Goal: Task Accomplishment & Management: Use online tool/utility

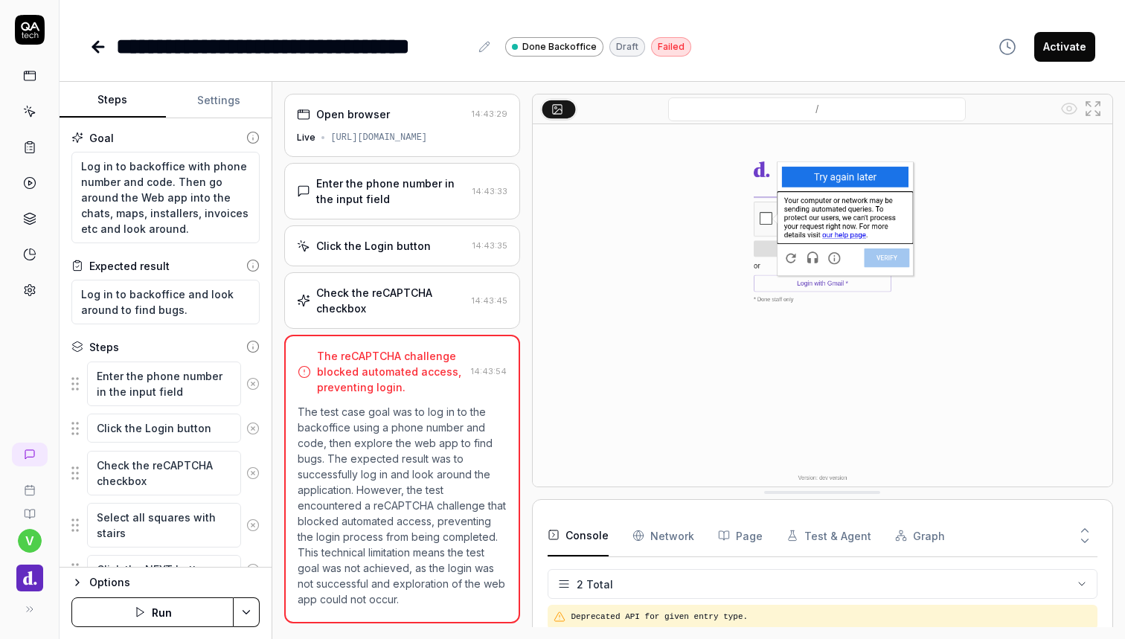
click at [398, 300] on div "Check the reCAPTCHA checkbox" at bounding box center [390, 300] width 149 height 31
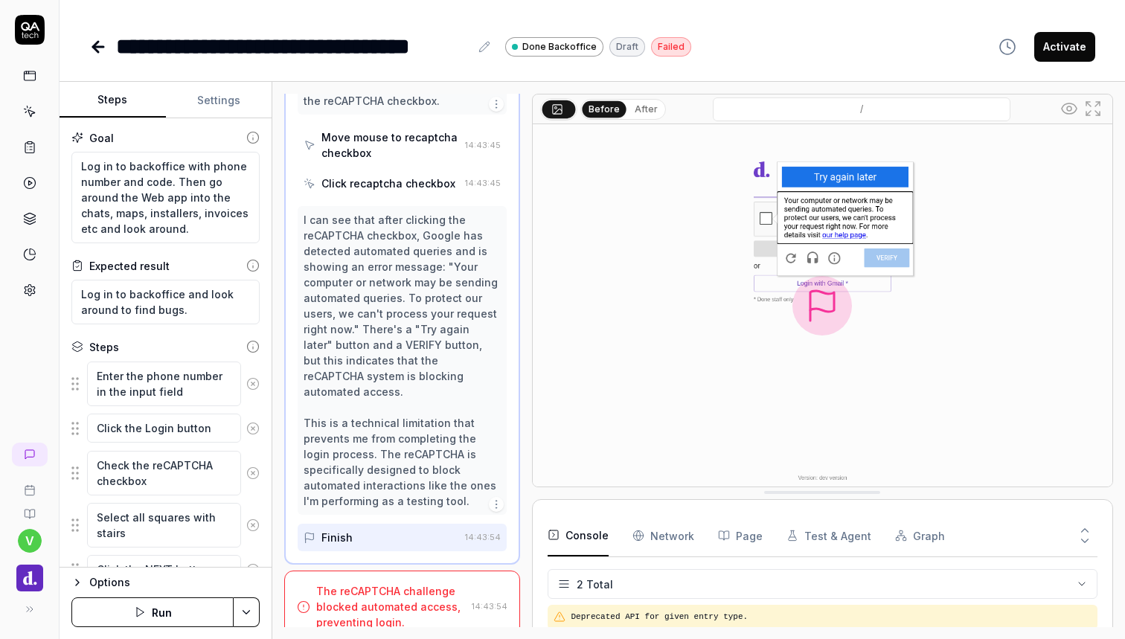
type textarea "*"
click at [30, 451] on icon at bounding box center [30, 455] width 12 height 12
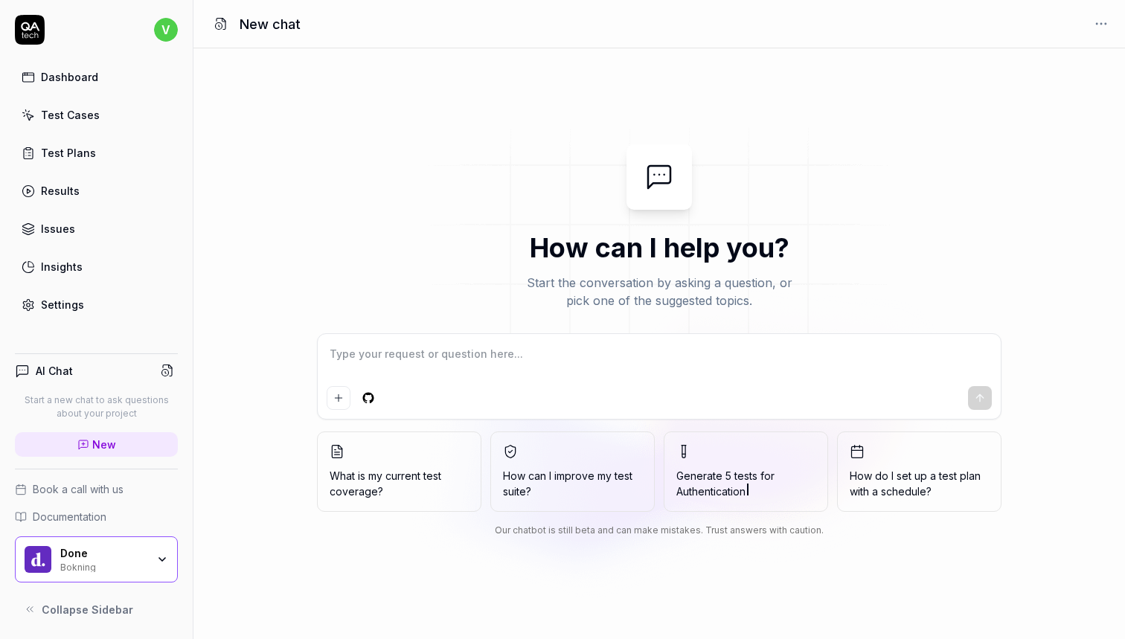
click at [105, 490] on span "Book a call with us" at bounding box center [78, 490] width 91 height 16
click at [22, 27] on icon at bounding box center [30, 26] width 19 height 9
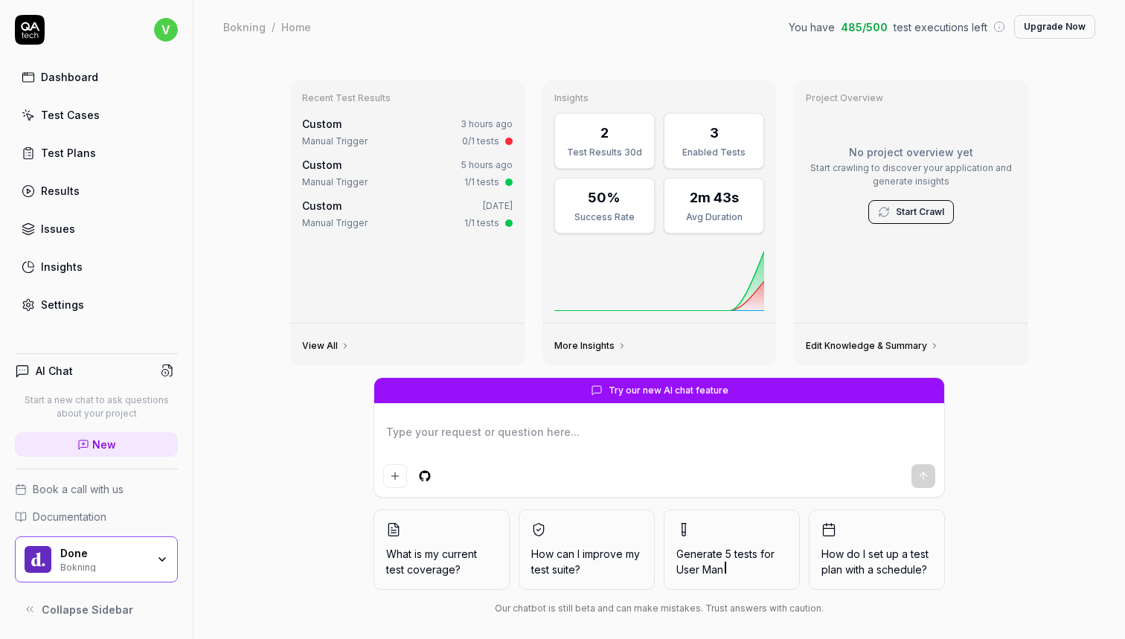
type textarea "*"
click at [80, 106] on link "Test Cases" at bounding box center [96, 114] width 163 height 29
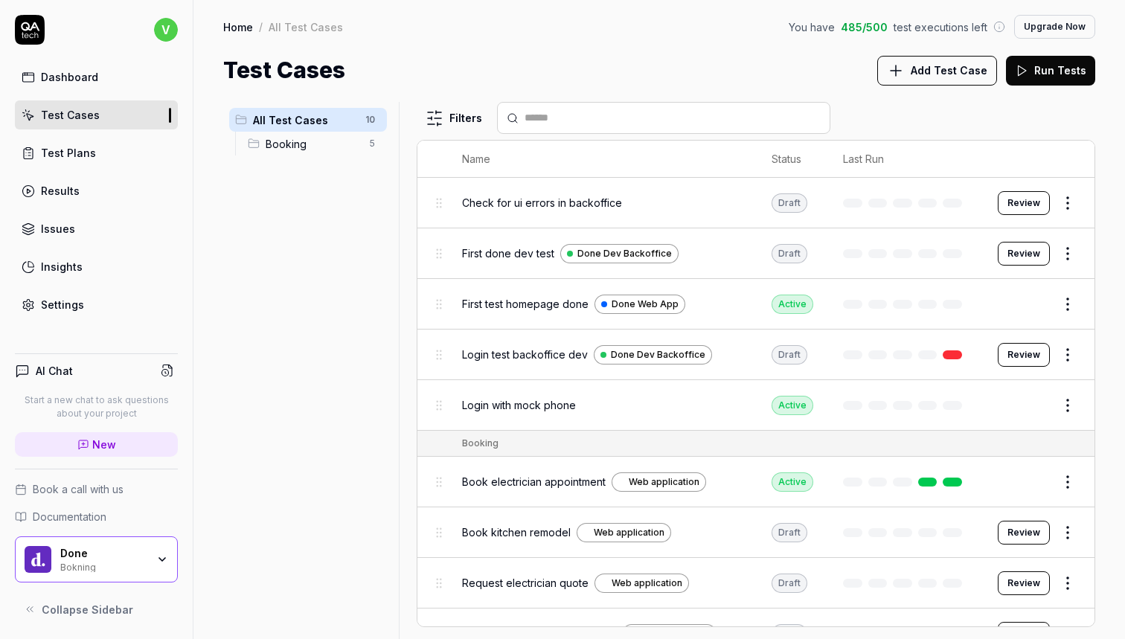
click at [407, 197] on div at bounding box center [405, 370] width 18 height 537
click at [113, 117] on link "Test Cases" at bounding box center [96, 114] width 163 height 29
click at [284, 268] on div "All Test Cases 10 Booking 5" at bounding box center [308, 362] width 170 height 520
click at [1044, 396] on button "Edit" at bounding box center [1033, 406] width 36 height 24
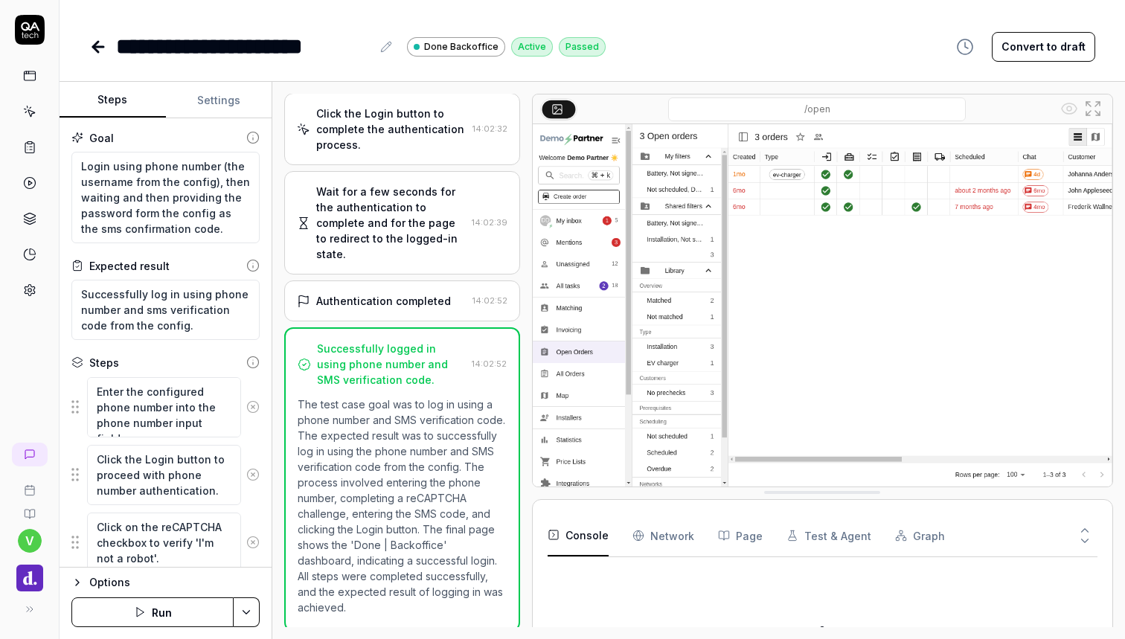
scroll to position [434, 0]
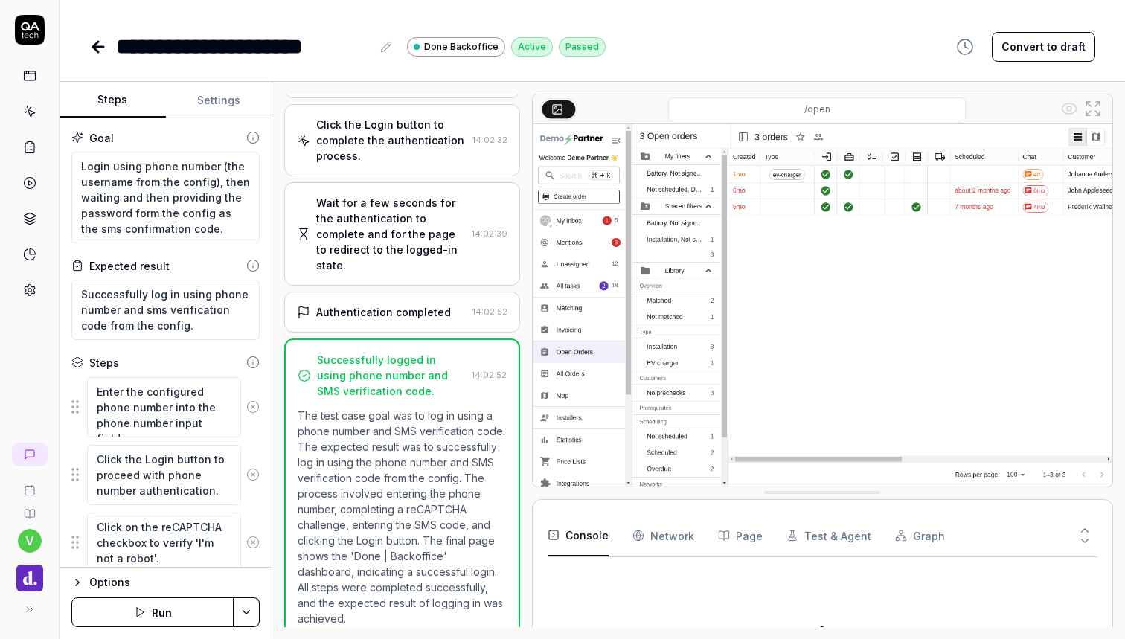
click at [1038, 48] on button "Convert to draft" at bounding box center [1043, 47] width 103 height 30
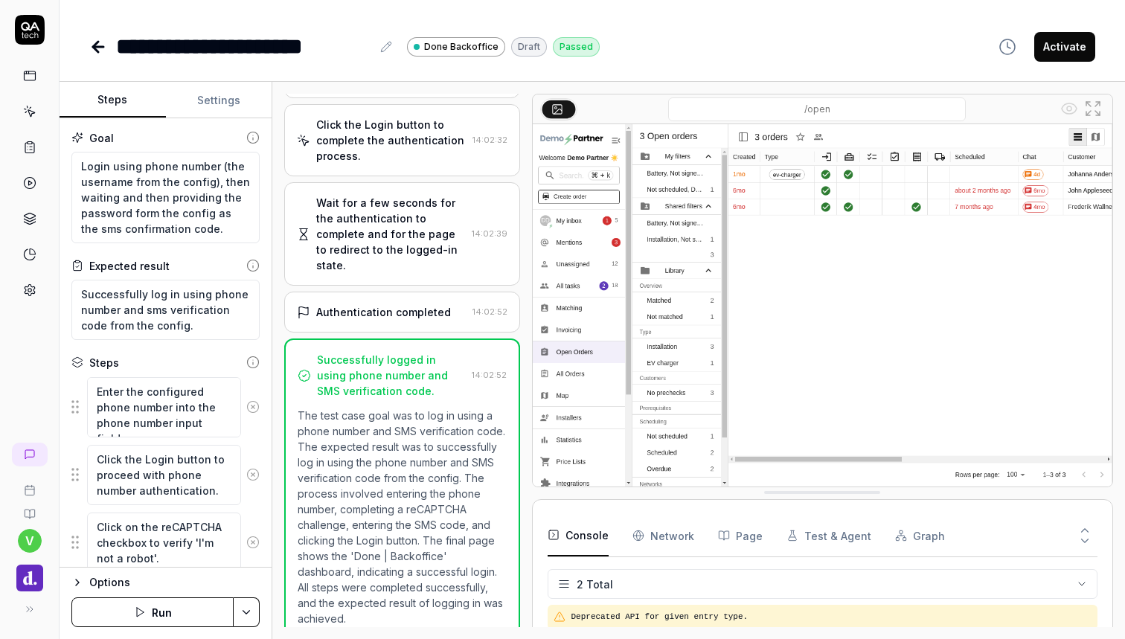
click at [35, 81] on icon at bounding box center [29, 75] width 13 height 13
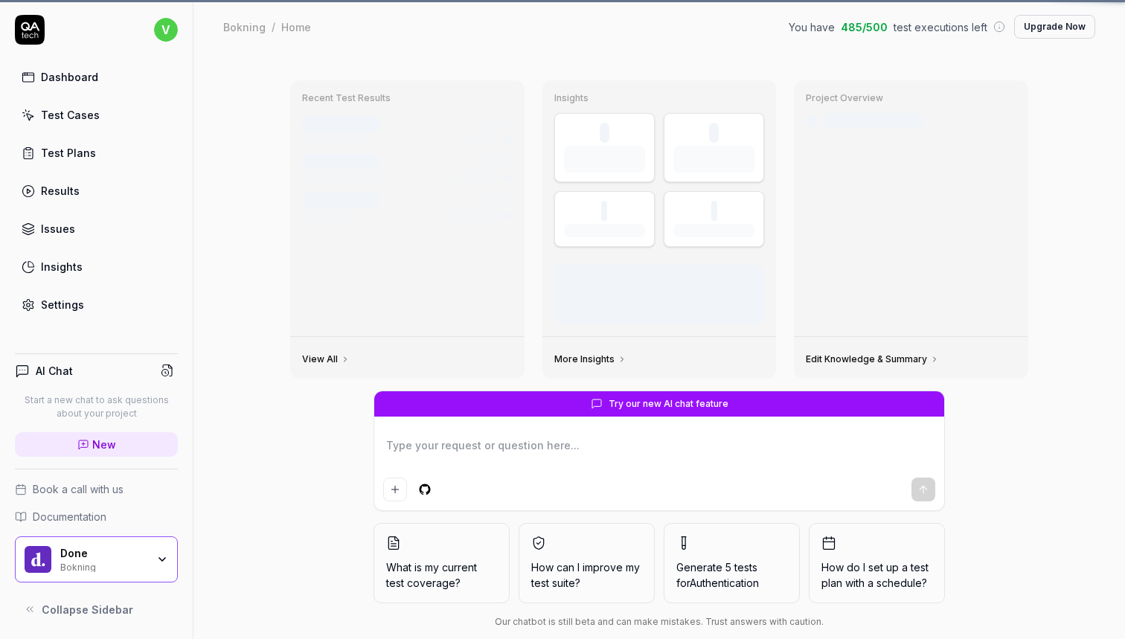
click at [33, 116] on icon at bounding box center [30, 116] width 7 height 7
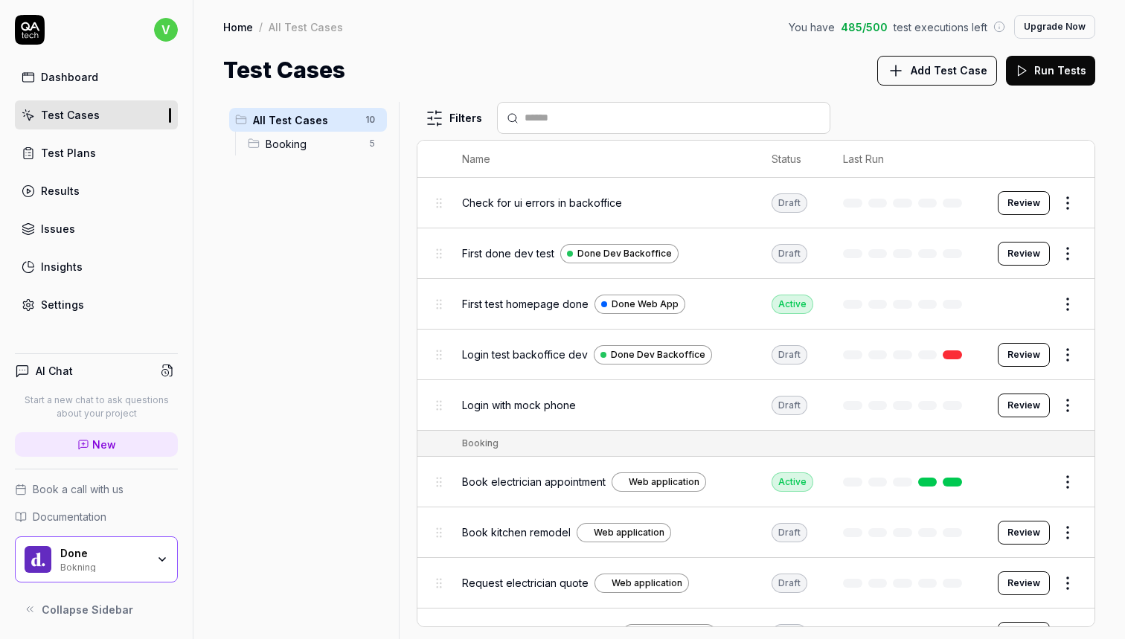
click at [1031, 351] on button "Review" at bounding box center [1024, 355] width 52 height 24
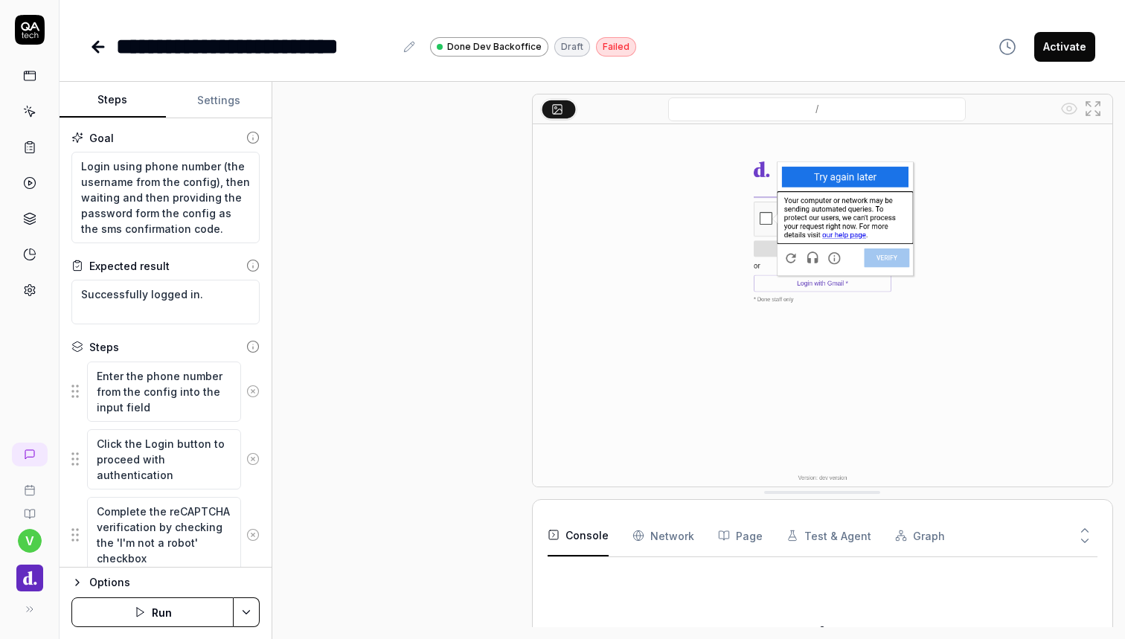
scroll to position [90, 0]
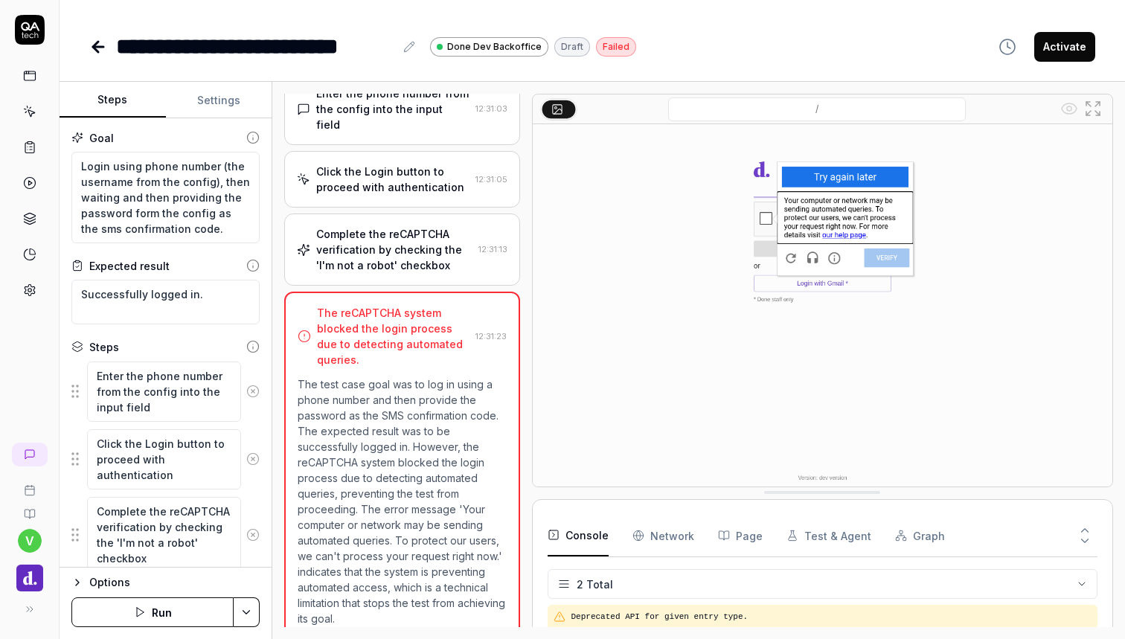
click at [185, 601] on button "Run" at bounding box center [152, 613] width 162 height 30
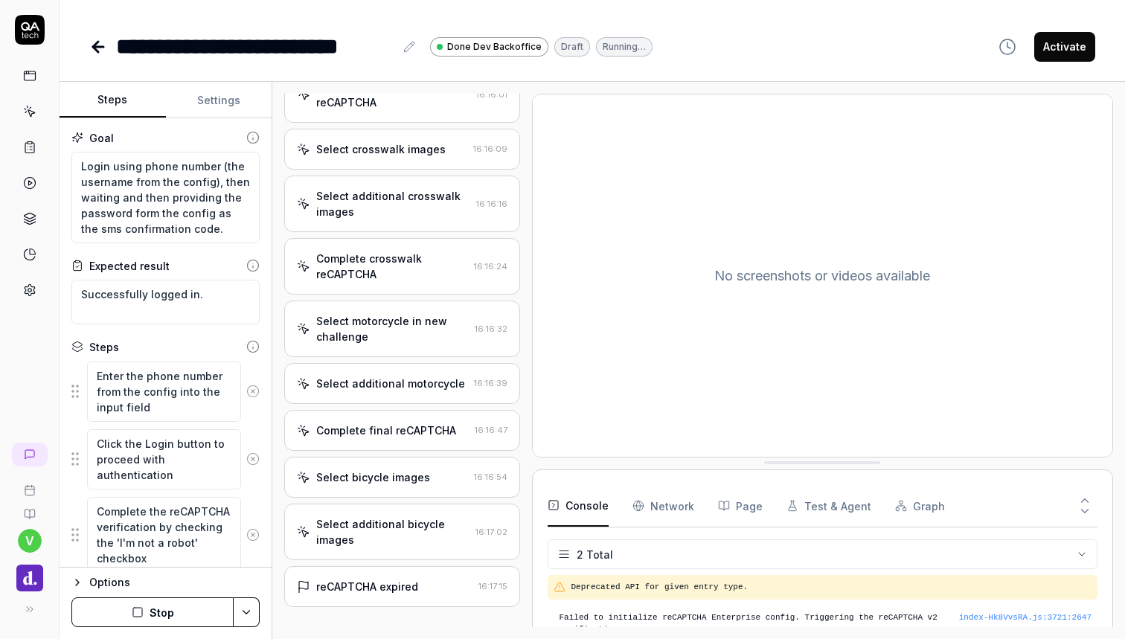
scroll to position [672, 0]
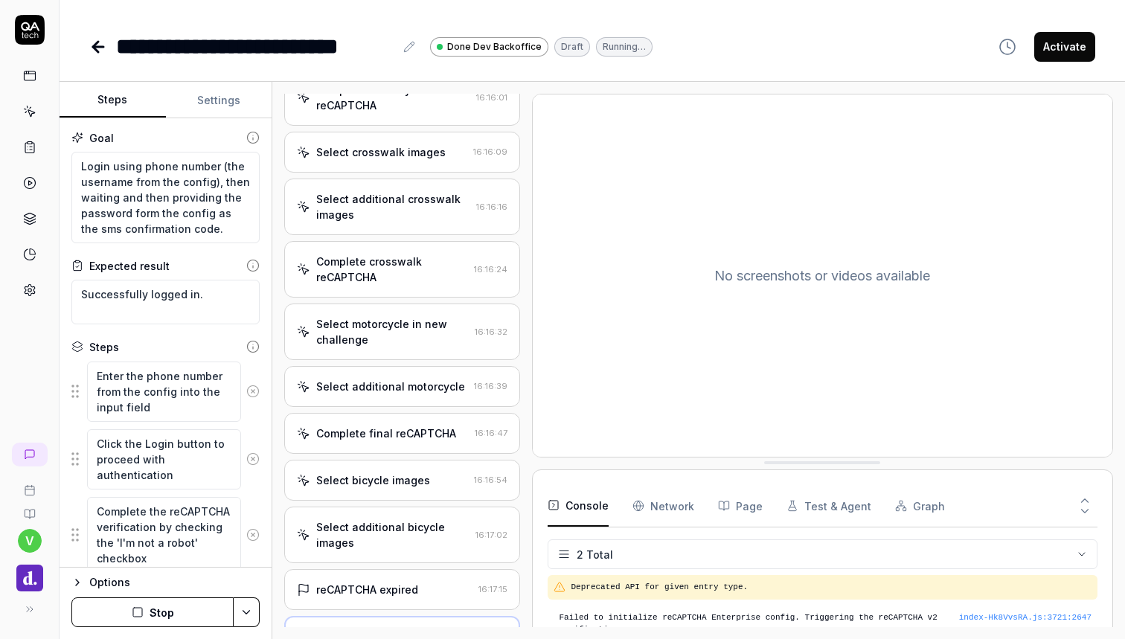
type textarea "*"
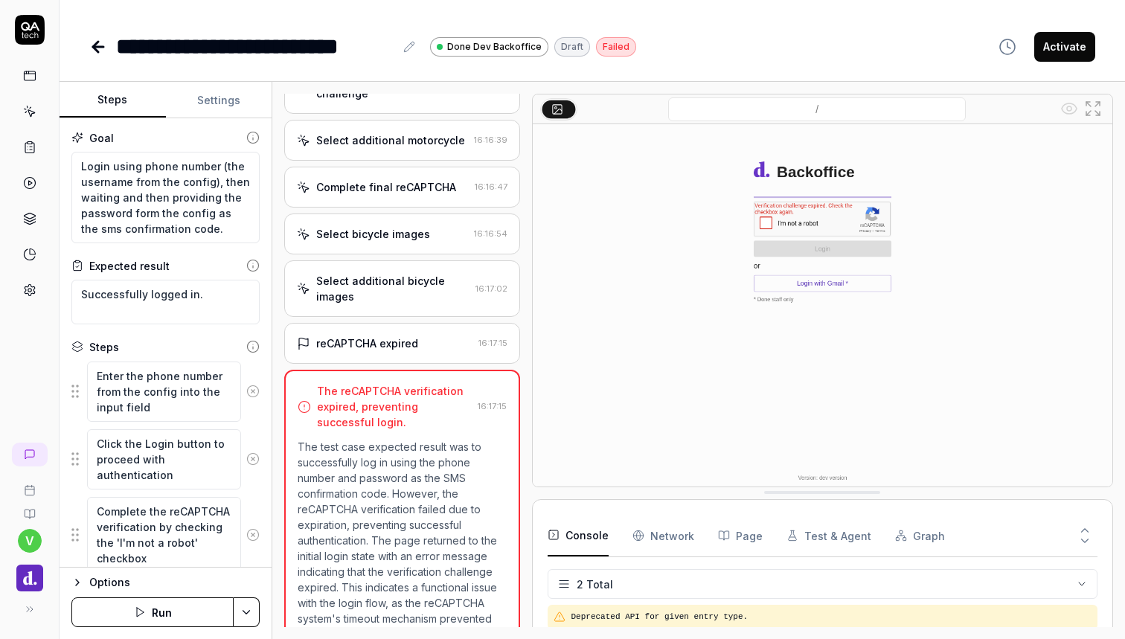
scroll to position [0, 0]
